Goal: Task Accomplishment & Management: Manage account settings

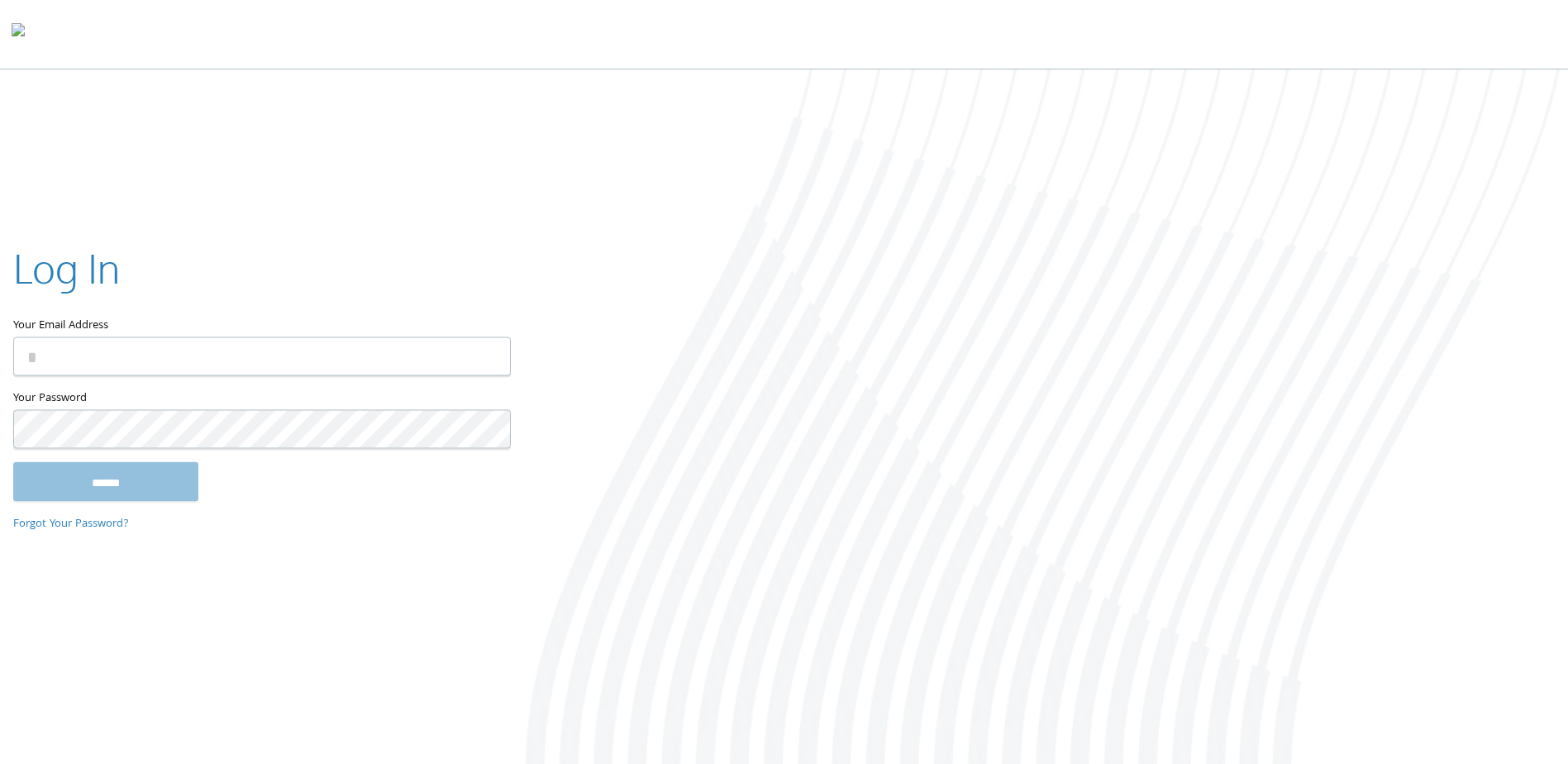
type input "**********"
click at [14, 462] on input "******" at bounding box center [106, 482] width 185 height 40
type input "**********"
click at [14, 462] on input "******" at bounding box center [106, 482] width 185 height 40
